Goal: Find specific page/section: Locate a particular part of the current website

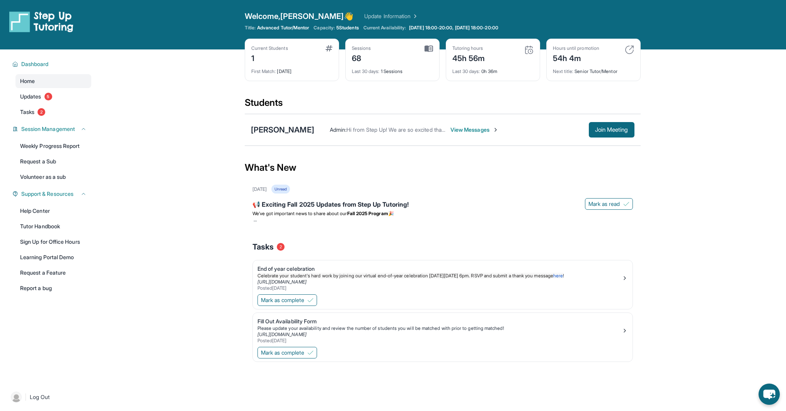
click at [463, 130] on span "View Messages" at bounding box center [474, 130] width 48 height 8
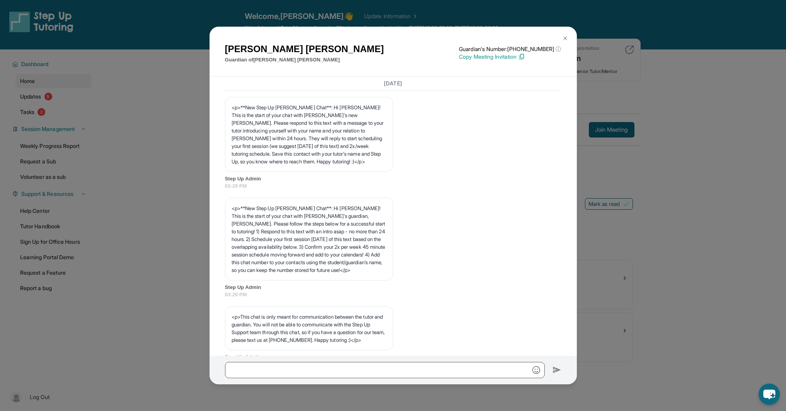
click at [492, 38] on img at bounding box center [565, 38] width 6 height 6
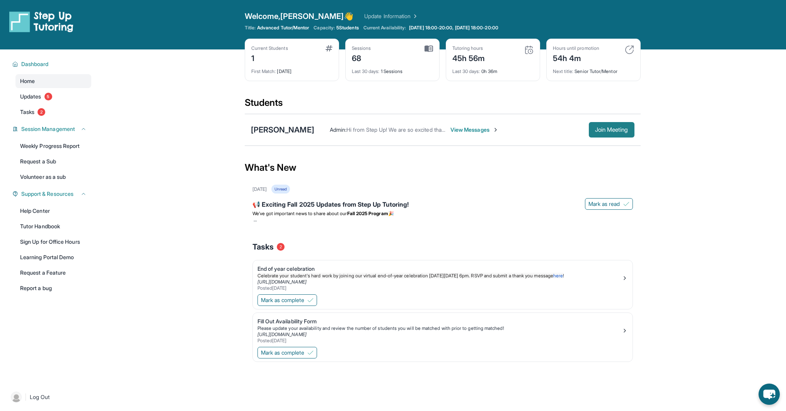
click at [492, 132] on span "Join Meeting" at bounding box center [611, 130] width 33 height 5
click at [492, 128] on span "Join Meeting" at bounding box center [611, 130] width 33 height 5
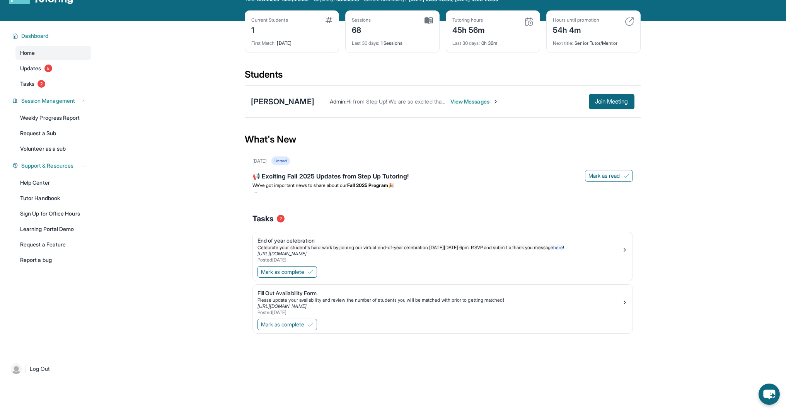
scroll to position [34, 0]
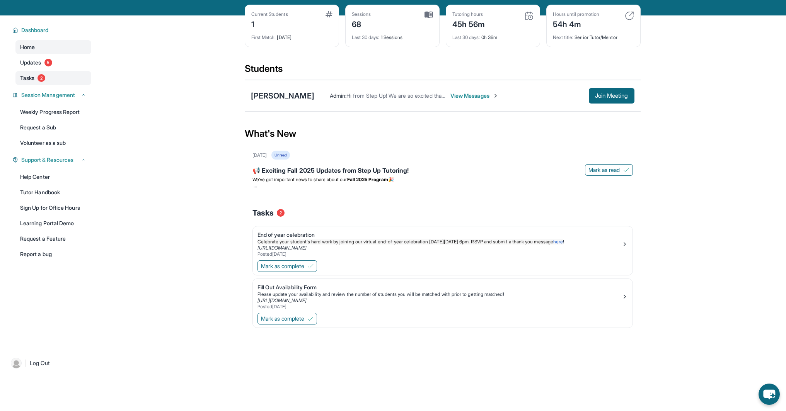
click at [32, 77] on span "Tasks" at bounding box center [27, 78] width 14 height 8
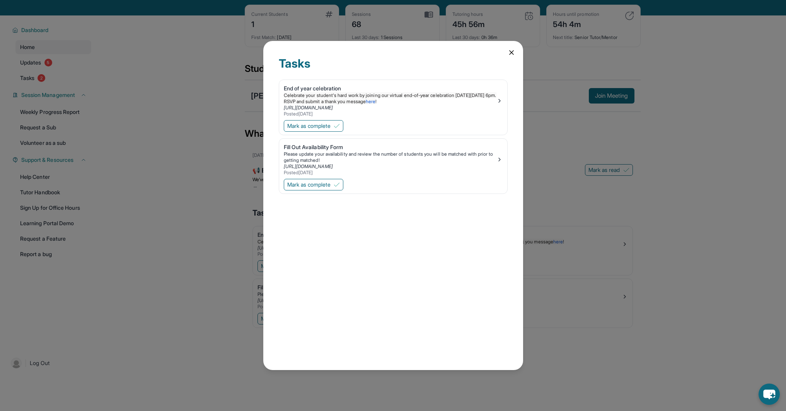
click at [32, 63] on div "Tasks End of year celebration Celebrate your student's hard work by joining our…" at bounding box center [393, 205] width 786 height 411
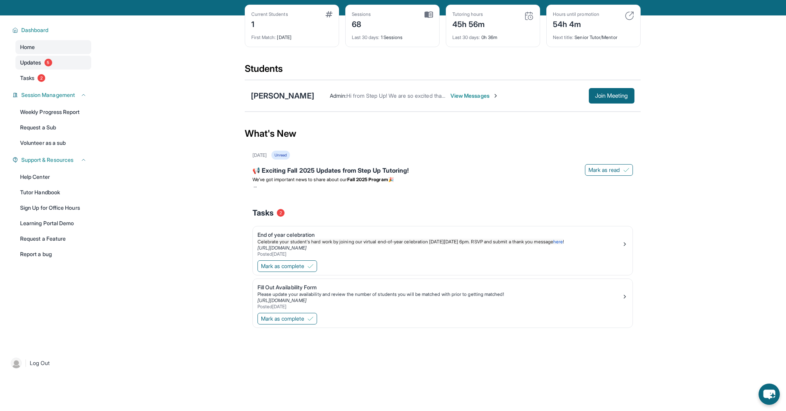
click at [32, 63] on span "Updates" at bounding box center [30, 63] width 21 height 8
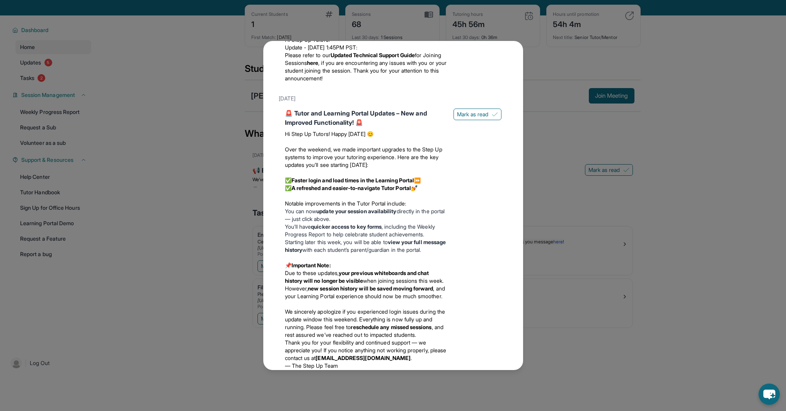
scroll to position [433, 0]
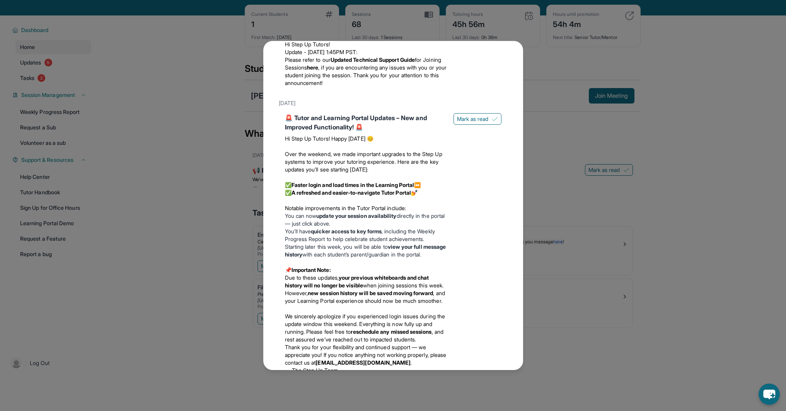
click at [548, 316] on div "Updates September 5th 📢 Exciting Fall 2025 Updates from Step Up Tutoring! We’ve…" at bounding box center [393, 205] width 786 height 411
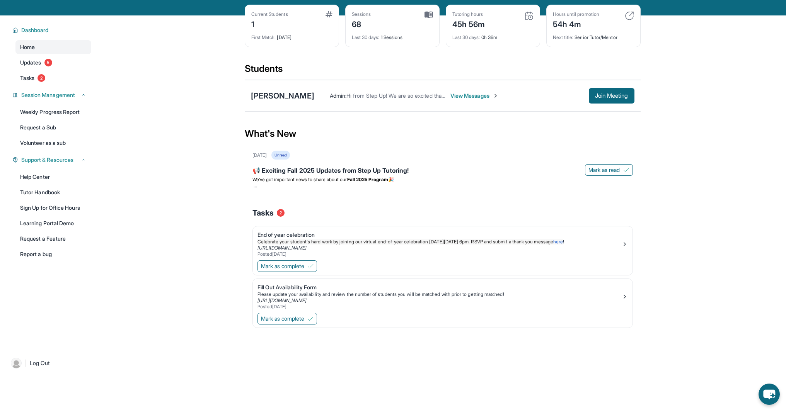
click at [463, 94] on span "View Messages" at bounding box center [474, 96] width 48 height 8
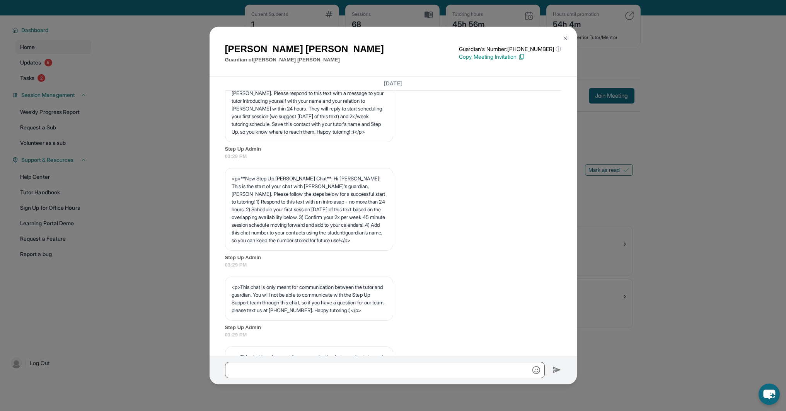
scroll to position [0, 0]
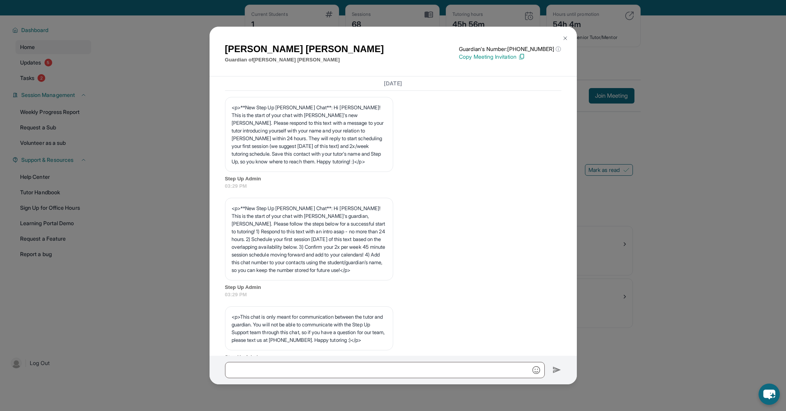
click at [564, 37] on img at bounding box center [565, 38] width 6 height 6
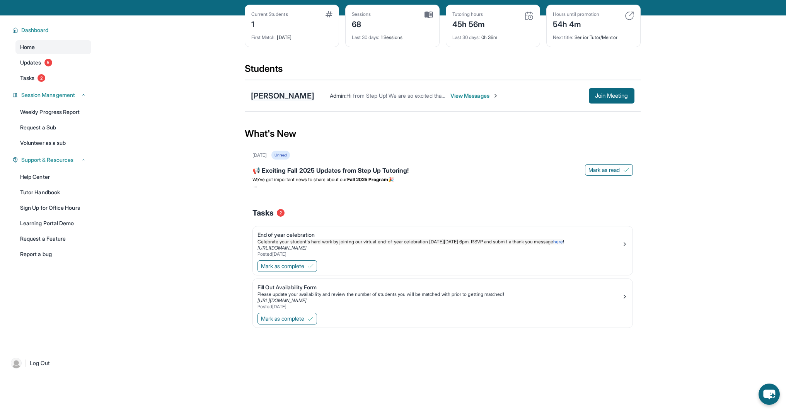
click at [297, 95] on div "[PERSON_NAME]" at bounding box center [282, 95] width 63 height 11
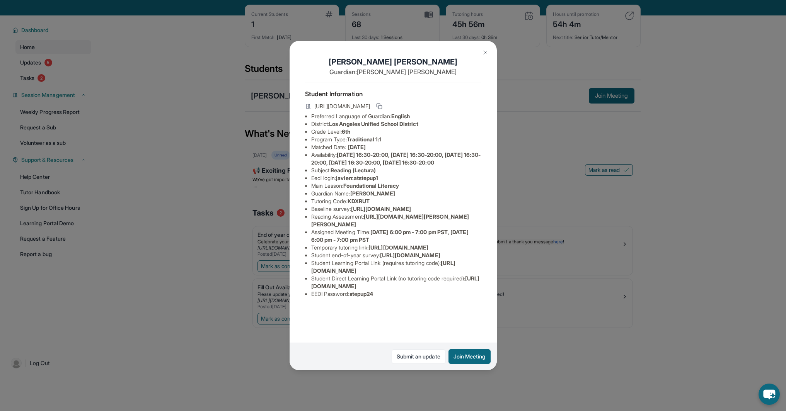
drag, startPoint x: 370, startPoint y: 254, endPoint x: 476, endPoint y: 267, distance: 107.5
click at [476, 267] on div "Javier Rosales Guardian: Marisol Uriostegui Student Information https://student…" at bounding box center [393, 205] width 207 height 329
copy span "https://fhzml4p6.paperform.co/?id=2024-s10709&name=Javier%20Rosales&grade=6th&w…"
drag, startPoint x: 417, startPoint y: 60, endPoint x: 368, endPoint y: 58, distance: 49.2
click at [365, 58] on h1 "Javier Rosales" at bounding box center [393, 61] width 176 height 11
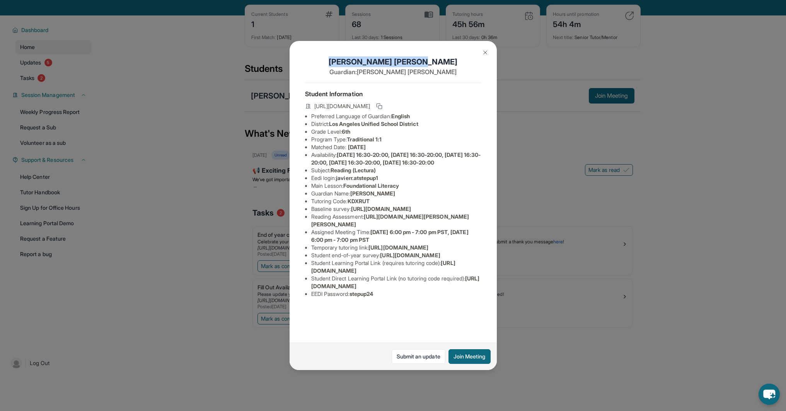
copy h1 "Javier Rosales"
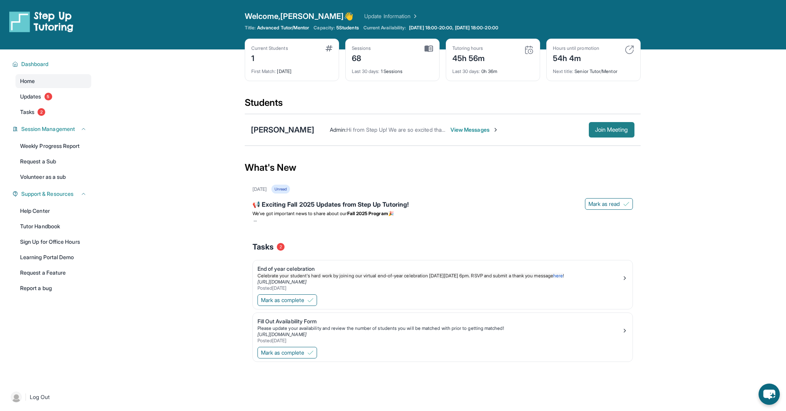
click at [610, 131] on span "Join Meeting" at bounding box center [611, 130] width 33 height 5
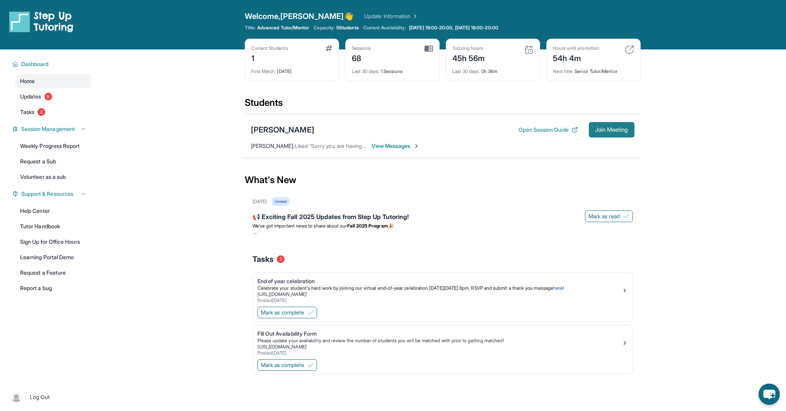
click at [617, 129] on span "Join Meeting" at bounding box center [611, 130] width 33 height 5
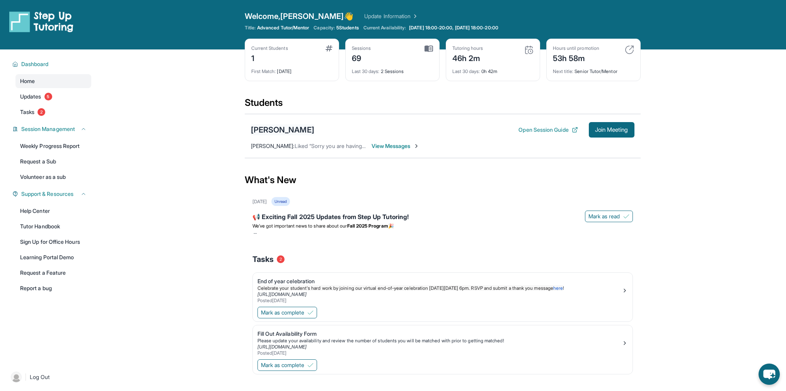
click at [290, 129] on div "[PERSON_NAME]" at bounding box center [282, 129] width 63 height 11
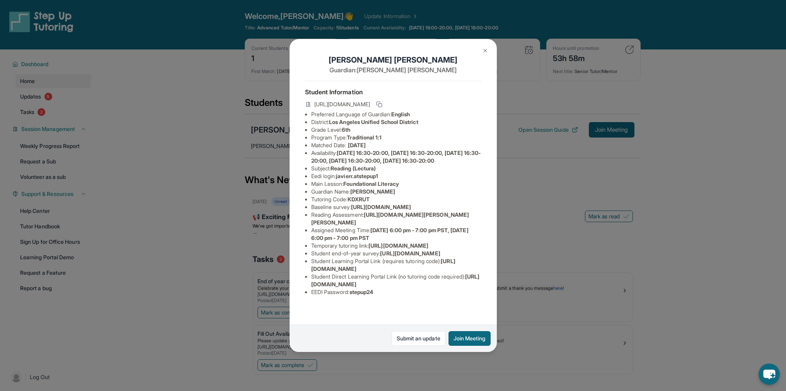
drag, startPoint x: 369, startPoint y: 253, endPoint x: 476, endPoint y: 269, distance: 107.8
click at [476, 269] on div "[PERSON_NAME] Guardian: [PERSON_NAME] Student Information [URL][DOMAIN_NAME] Pr…" at bounding box center [393, 195] width 207 height 313
copy span "https://fhzml4p6.paperform.co/?id=2024-s10709&name=Javier%20Rosales&grade=6th&w…"
